Goal: Check status: Check status

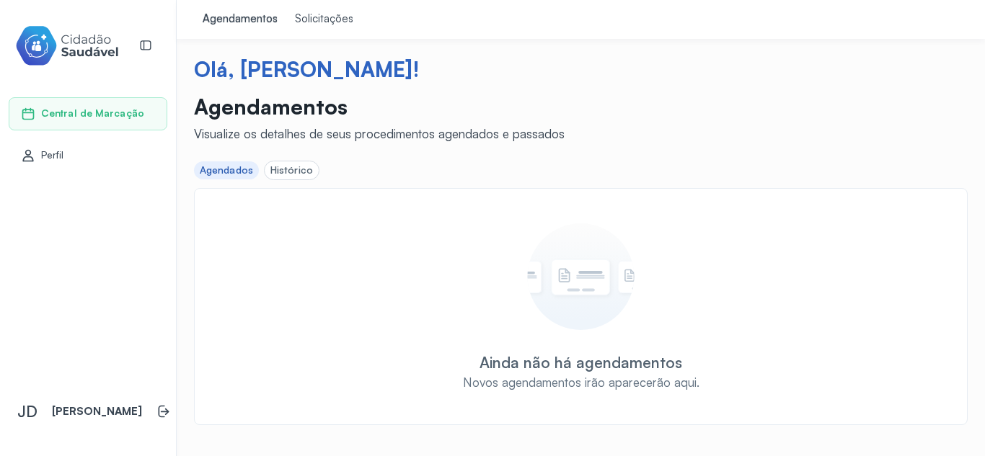
click at [229, 172] on div "Agendados" at bounding box center [226, 170] width 53 height 12
click at [287, 172] on div "Histórico" at bounding box center [291, 170] width 43 height 12
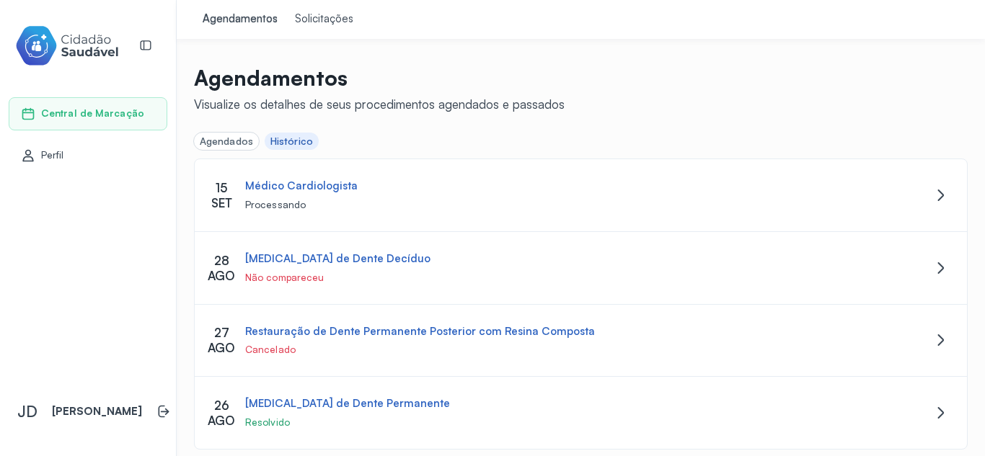
click at [243, 142] on div "Agendados" at bounding box center [226, 142] width 53 height 12
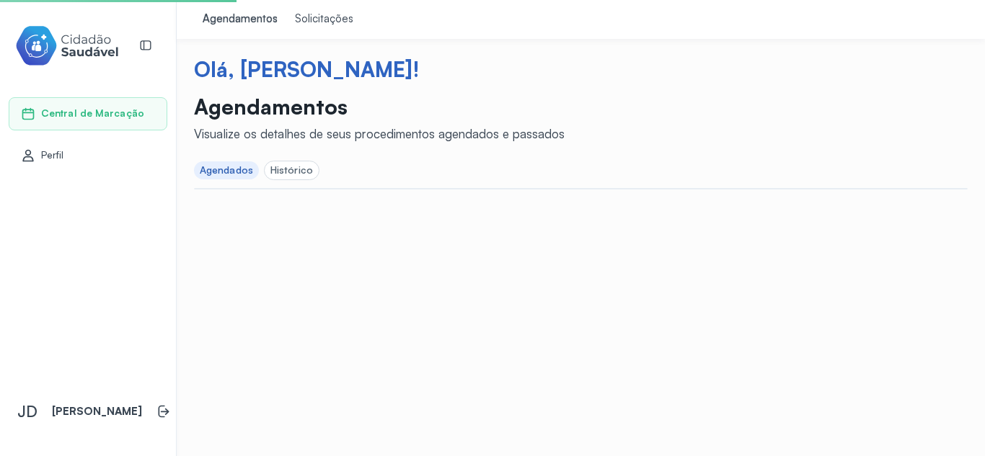
click at [283, 167] on div "Histórico" at bounding box center [291, 170] width 43 height 12
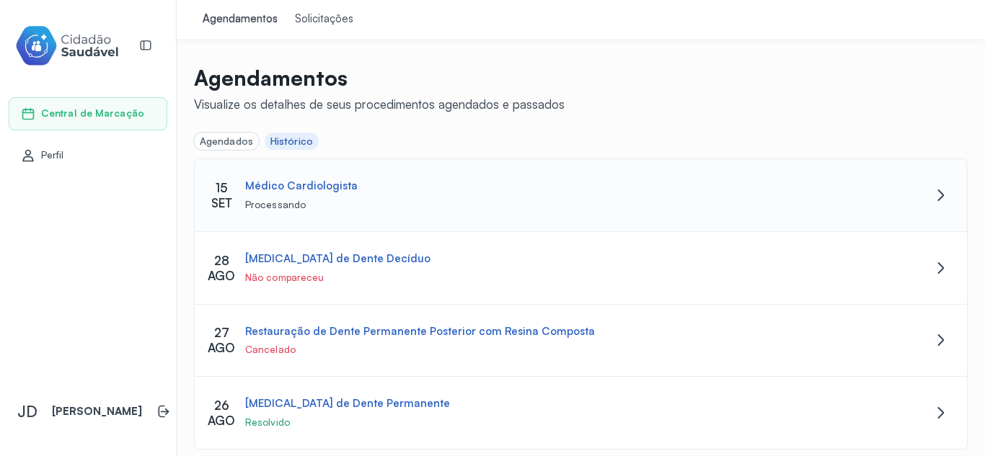
scroll to position [11, 0]
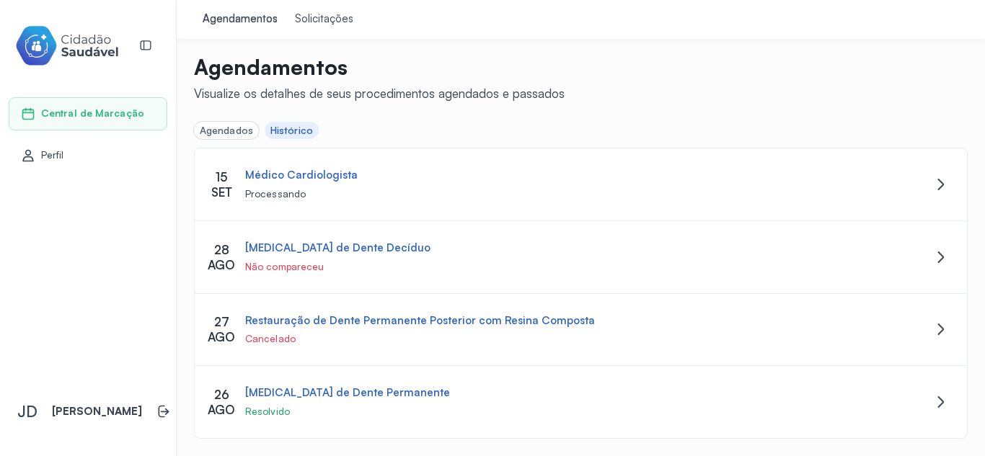
click at [229, 129] on div "Agendados" at bounding box center [226, 131] width 53 height 12
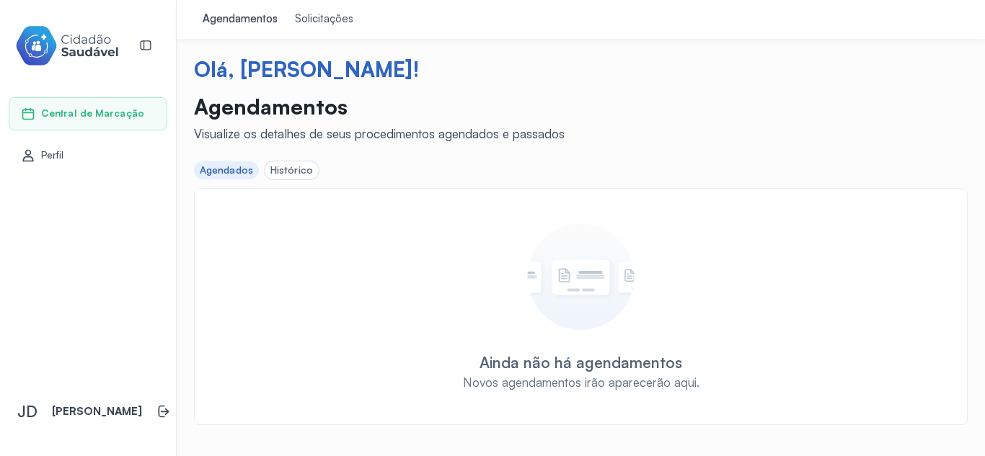
click at [294, 164] on div "Histórico" at bounding box center [291, 170] width 43 height 12
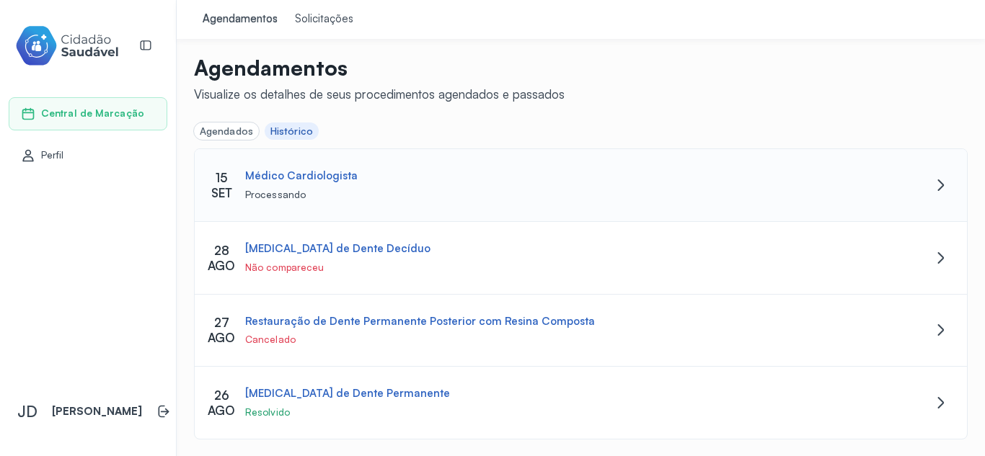
scroll to position [11, 0]
click at [326, 23] on div "Solicitações" at bounding box center [324, 19] width 58 height 14
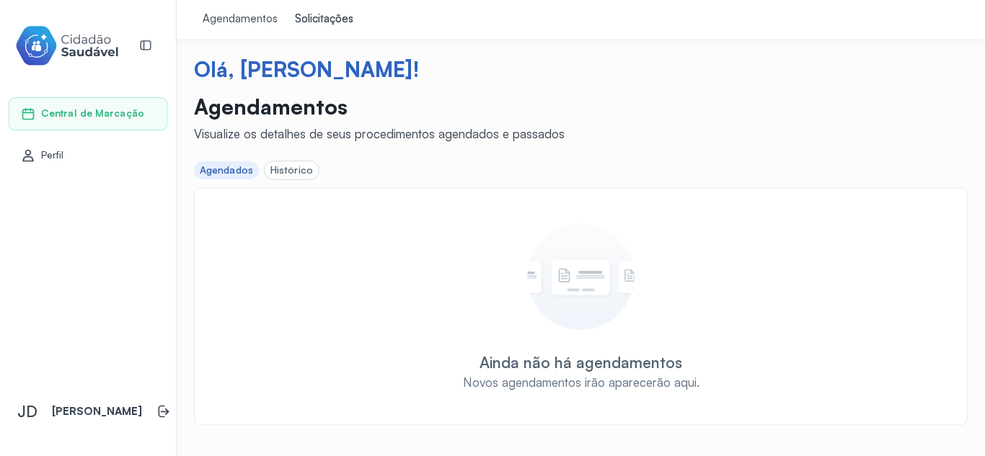
click at [283, 167] on div "Histórico" at bounding box center [291, 170] width 43 height 12
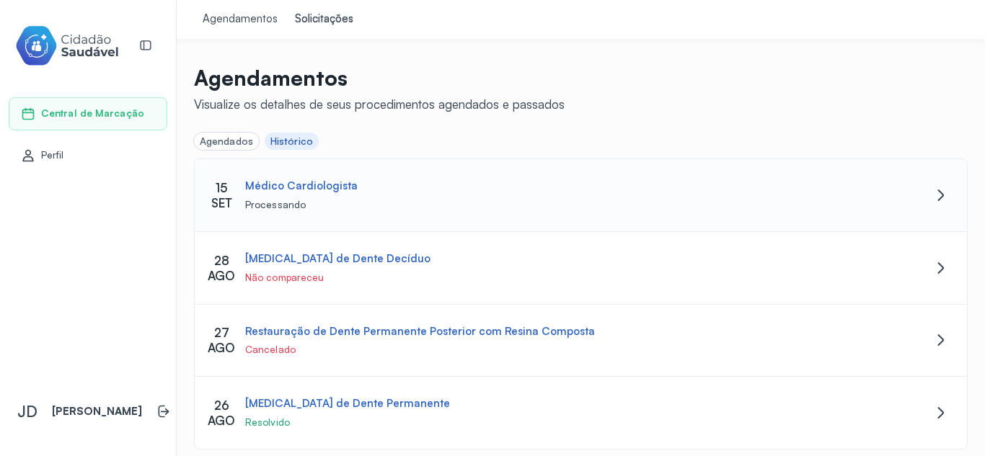
scroll to position [11, 0]
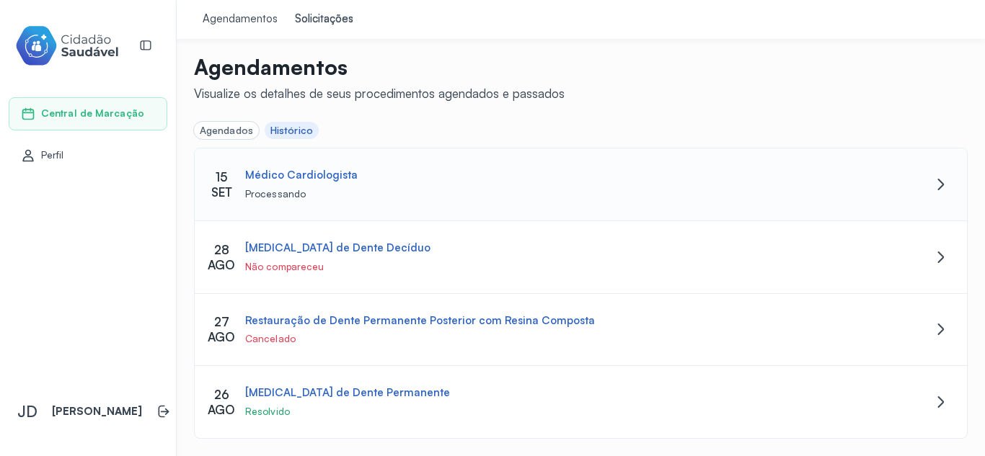
click at [932, 185] on icon at bounding box center [940, 184] width 17 height 17
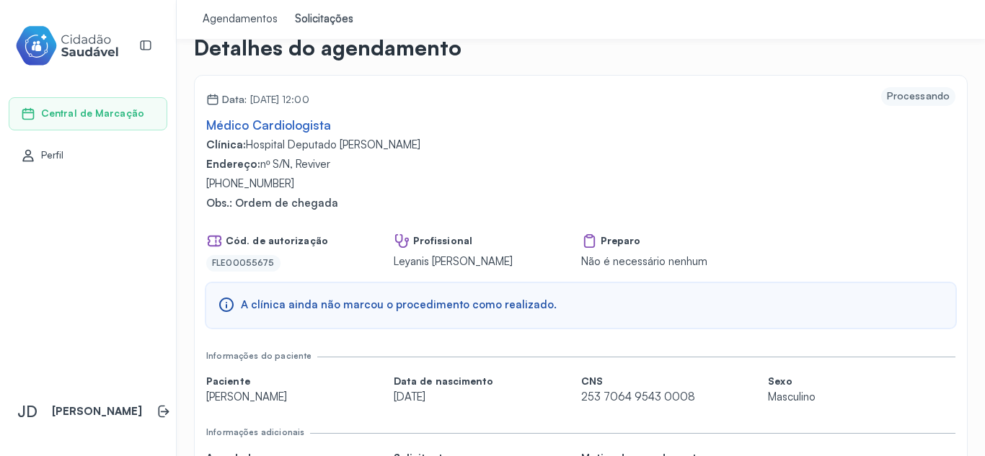
scroll to position [45, 0]
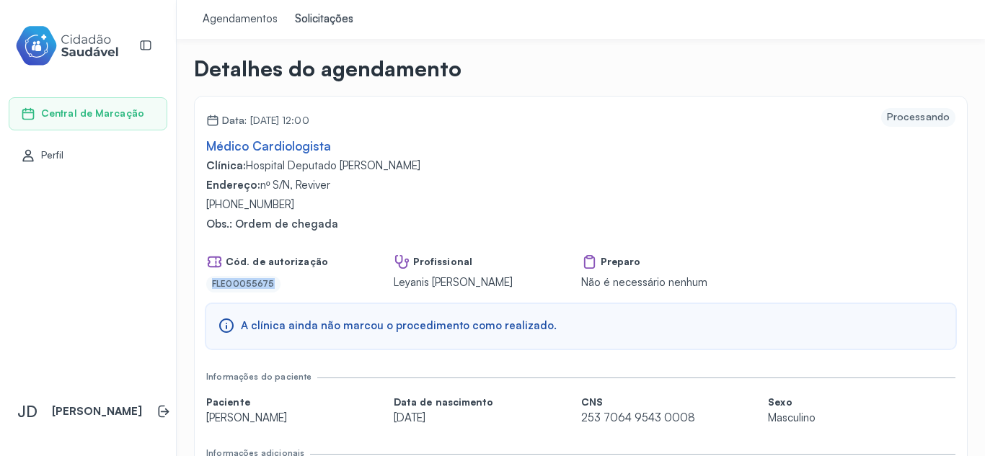
drag, startPoint x: 208, startPoint y: 284, endPoint x: 273, endPoint y: 286, distance: 64.9
click at [273, 286] on div "FLE00055675" at bounding box center [243, 284] width 74 height 16
